Goal: Task Accomplishment & Management: Use online tool/utility

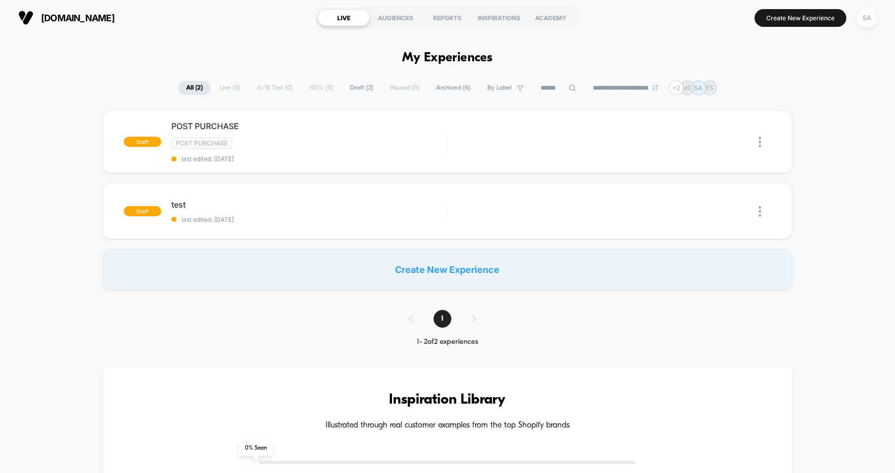
click at [863, 20] on div "SA" at bounding box center [866, 18] width 20 height 20
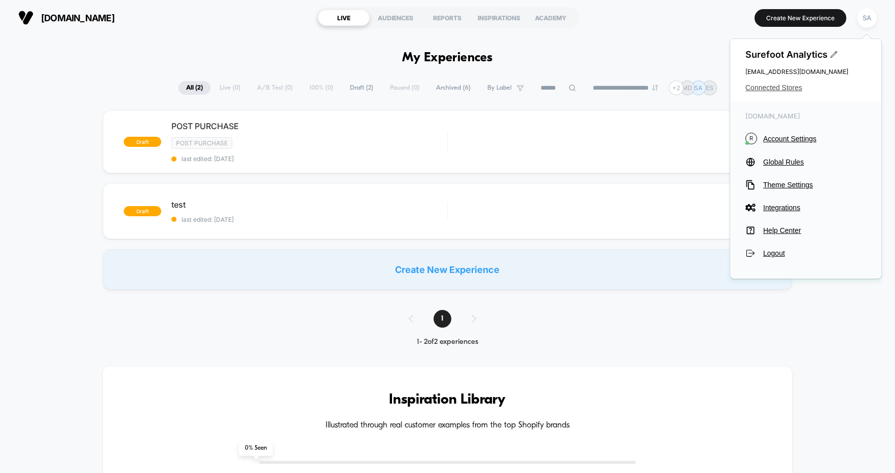
click at [790, 89] on span "Connected Stores" at bounding box center [805, 88] width 121 height 8
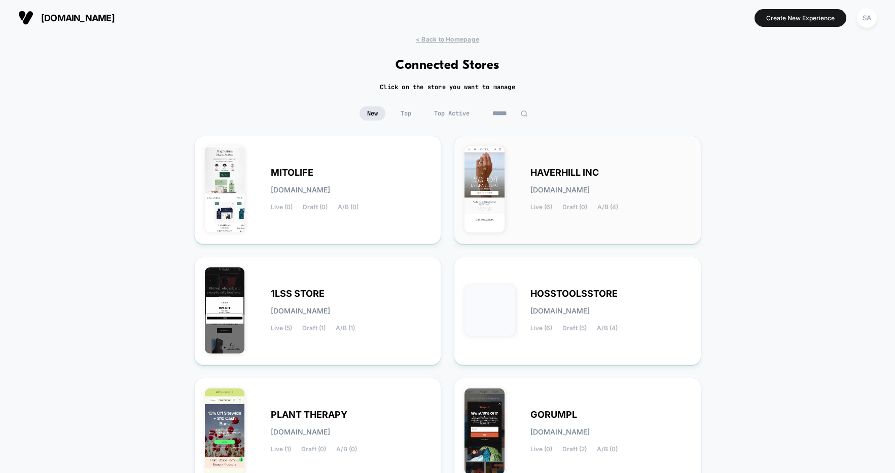
click at [606, 178] on div "HAVERHILL INC [DOMAIN_NAME] Live (6) Draft (0) A/B (4)" at bounding box center [610, 190] width 160 height 42
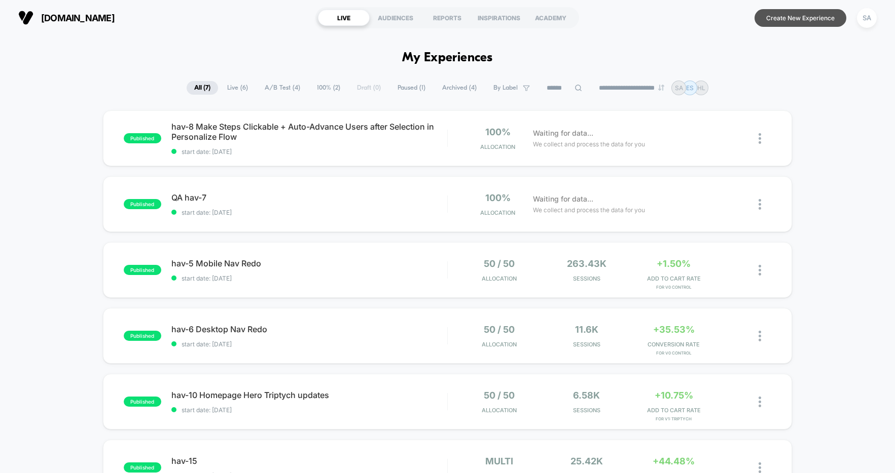
click at [804, 23] on button "Create New Experience" at bounding box center [800, 18] width 92 height 18
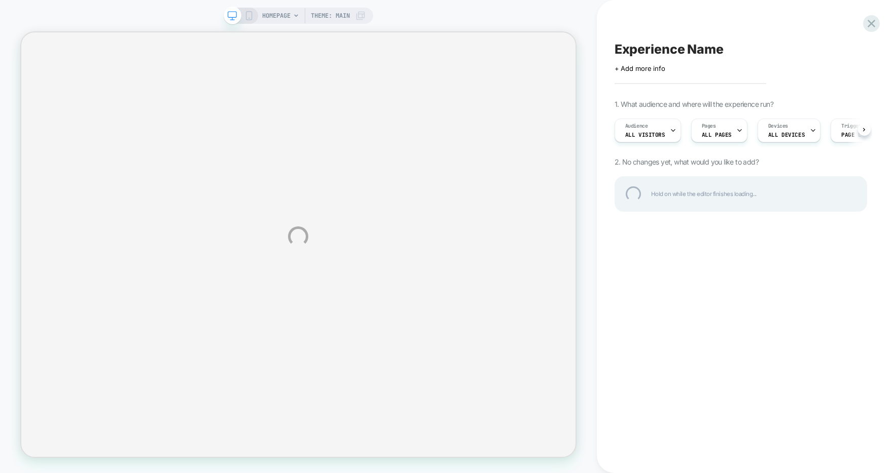
click at [715, 129] on div "HOMEPAGE Theme: MAIN Experience Name Click to edit experience details + Add mor…" at bounding box center [447, 236] width 895 height 473
click at [725, 128] on div "HOMEPAGE Theme: MAIN Experience Name Click to edit experience details + Add mor…" at bounding box center [447, 236] width 895 height 473
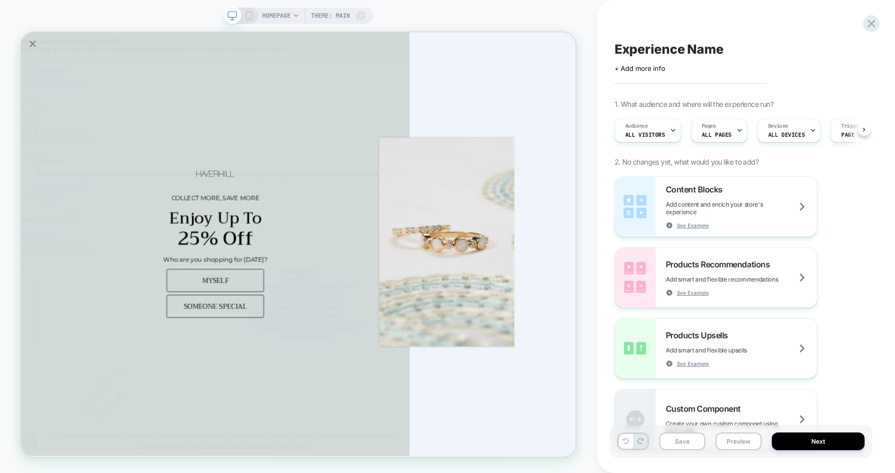
scroll to position [0, 1]
click at [720, 132] on span "ALL PAGES" at bounding box center [716, 134] width 30 height 7
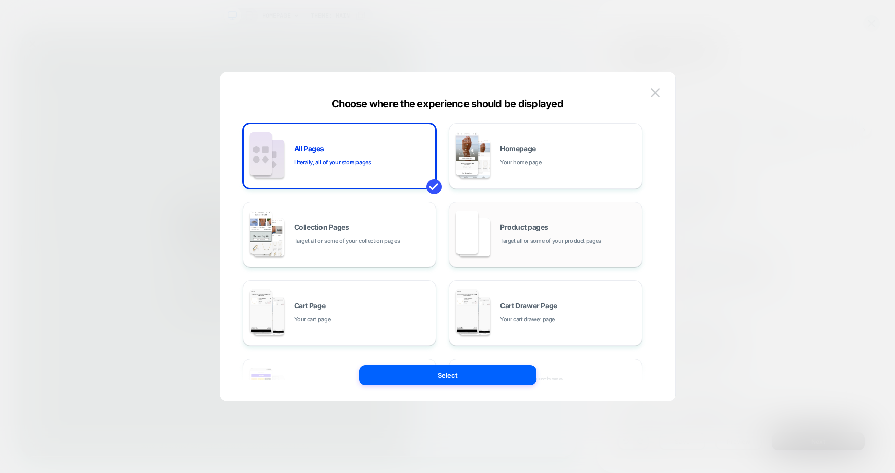
click at [520, 242] on span "Target all or some of your product pages" at bounding box center [550, 241] width 101 height 10
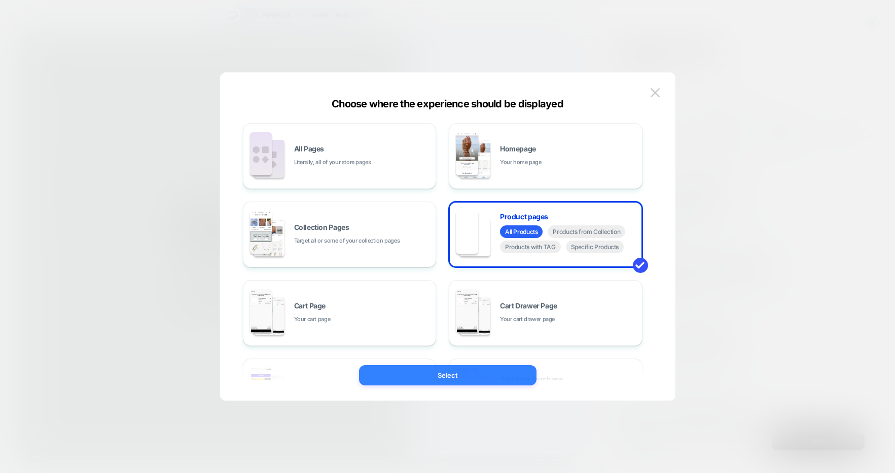
click at [511, 376] on button "Select" at bounding box center [447, 375] width 177 height 20
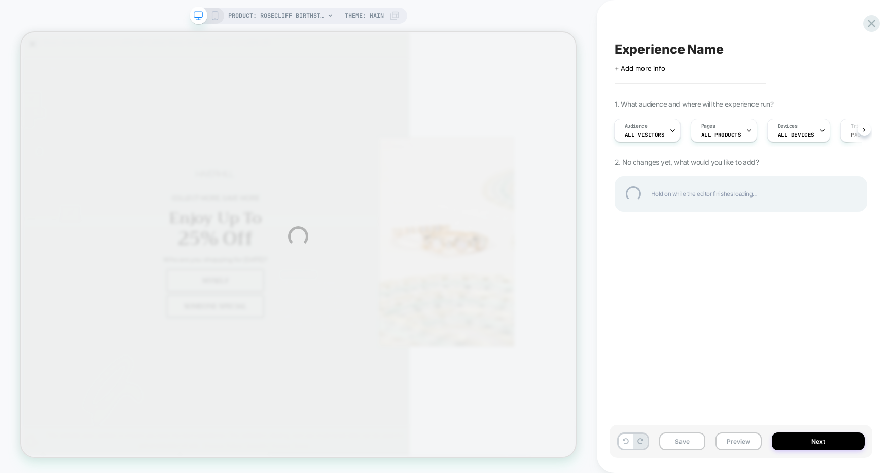
scroll to position [0, 0]
